Goal: Information Seeking & Learning: Learn about a topic

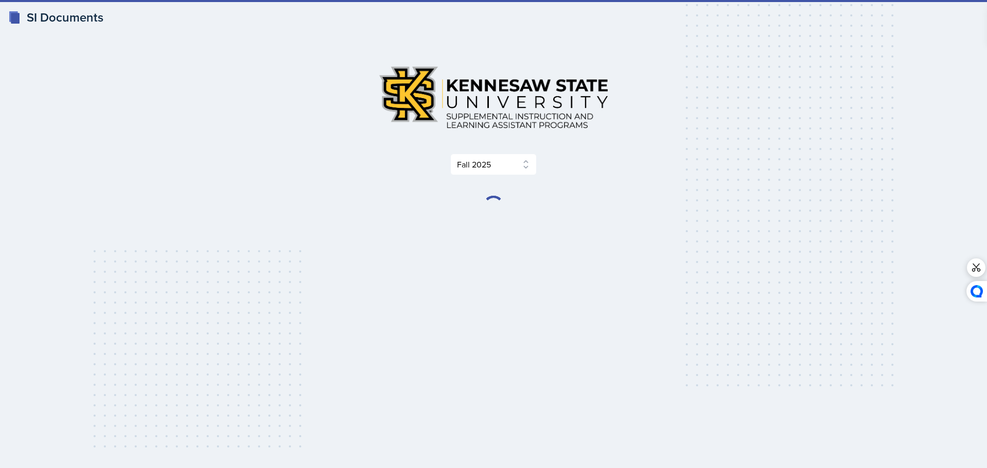
select select "2bed604d-1099-4043-b1bc-2365e8740244"
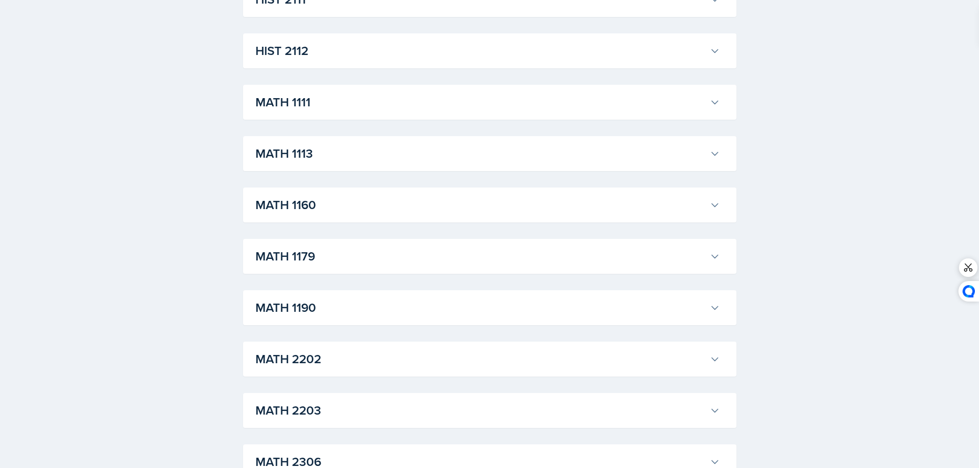
scroll to position [925, 0]
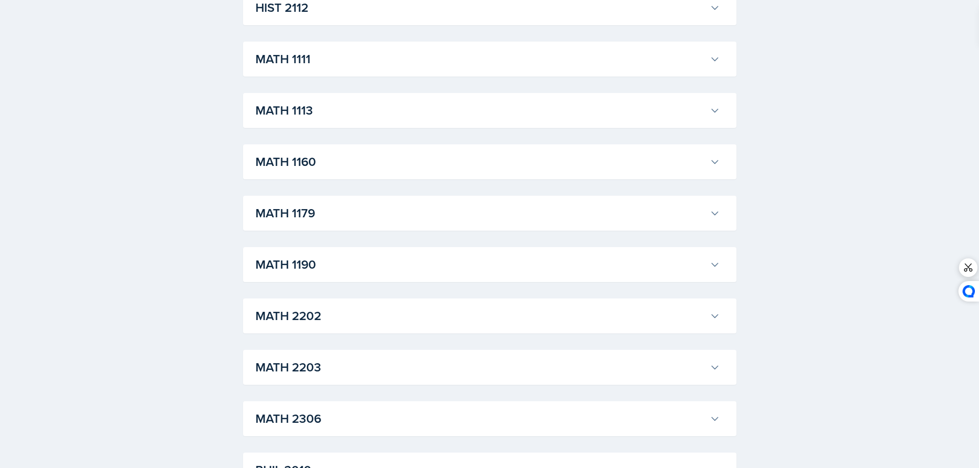
click at [423, 115] on h3 "MATH 1113" at bounding box center [480, 110] width 450 height 19
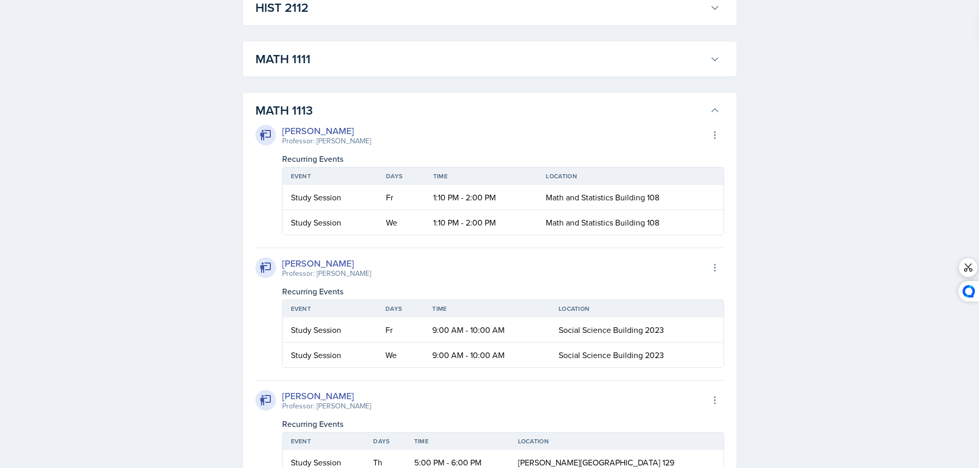
click at [392, 222] on td "We" at bounding box center [401, 222] width 47 height 25
click at [440, 265] on div "[PERSON_NAME] Professor: [PERSON_NAME] Export to Google Calendar" at bounding box center [489, 267] width 469 height 23
click at [390, 195] on td "Fr" at bounding box center [401, 197] width 47 height 25
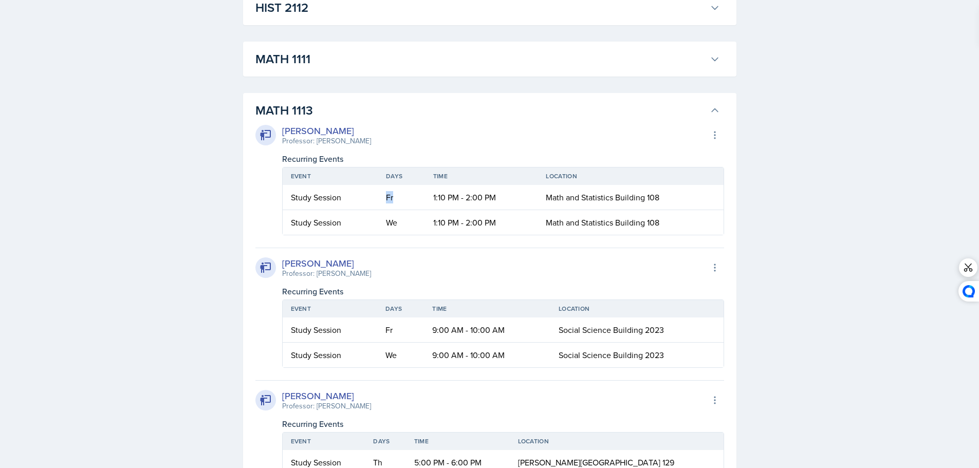
click at [465, 112] on h3 "MATH 1113" at bounding box center [480, 110] width 450 height 19
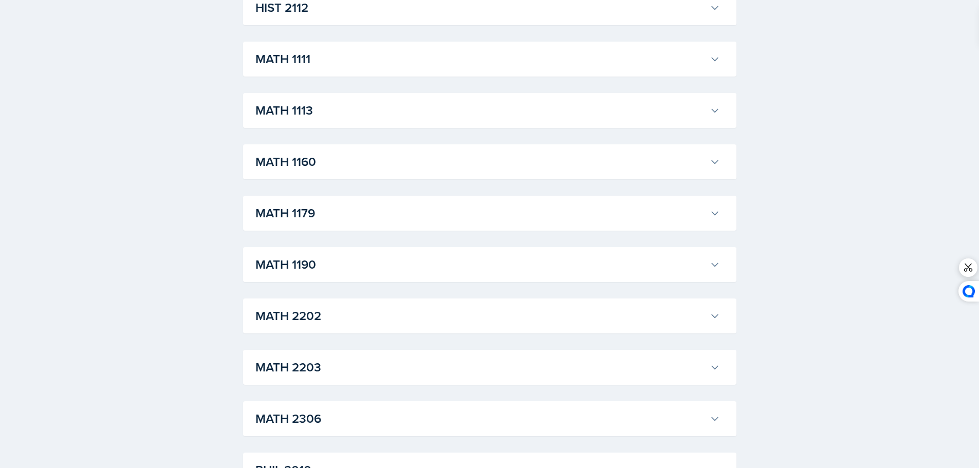
click at [407, 109] on h3 "MATH 1113" at bounding box center [480, 110] width 450 height 19
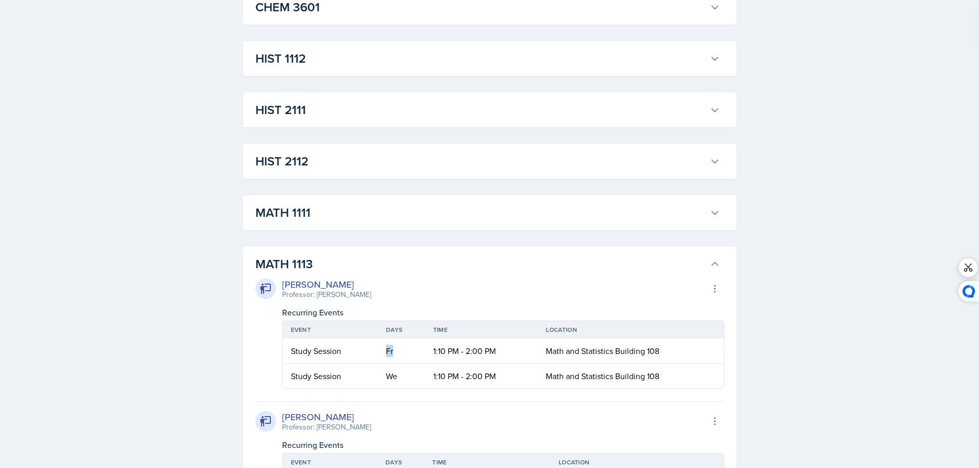
scroll to position [771, 0]
